Goal: Check status: Check status

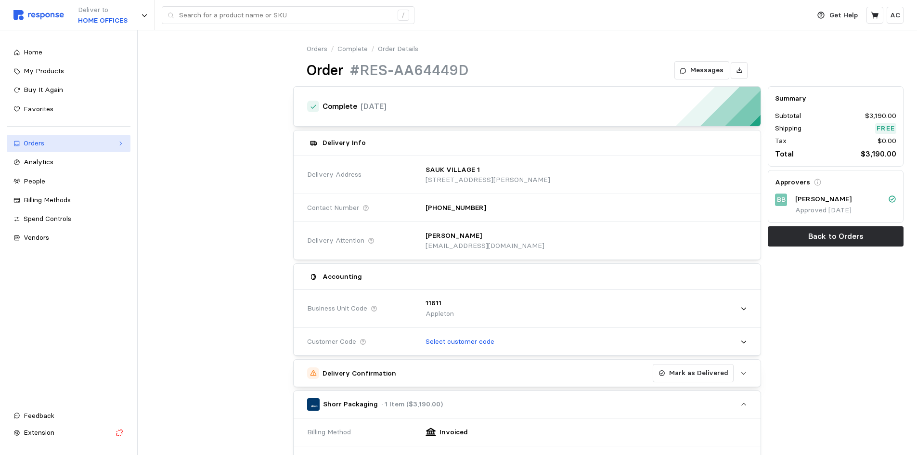
click at [52, 143] on div "Orders" at bounding box center [69, 143] width 90 height 11
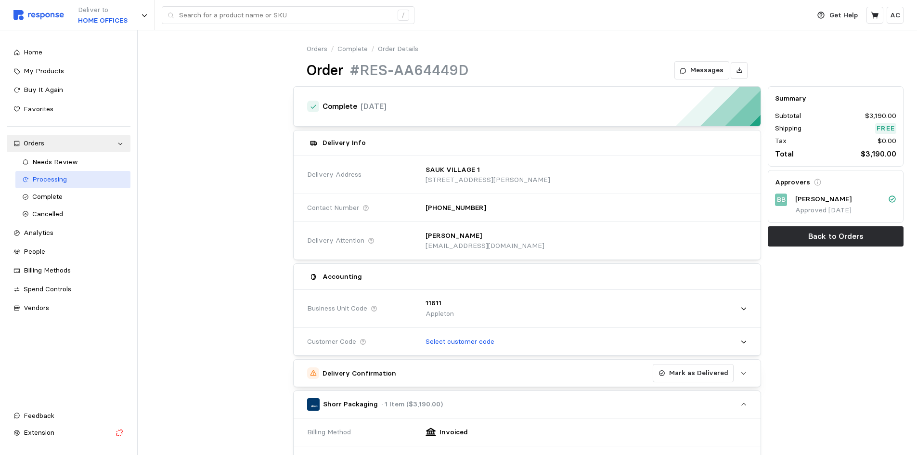
click at [77, 183] on div "Processing" at bounding box center [77, 179] width 91 height 11
